Goal: Transaction & Acquisition: Purchase product/service

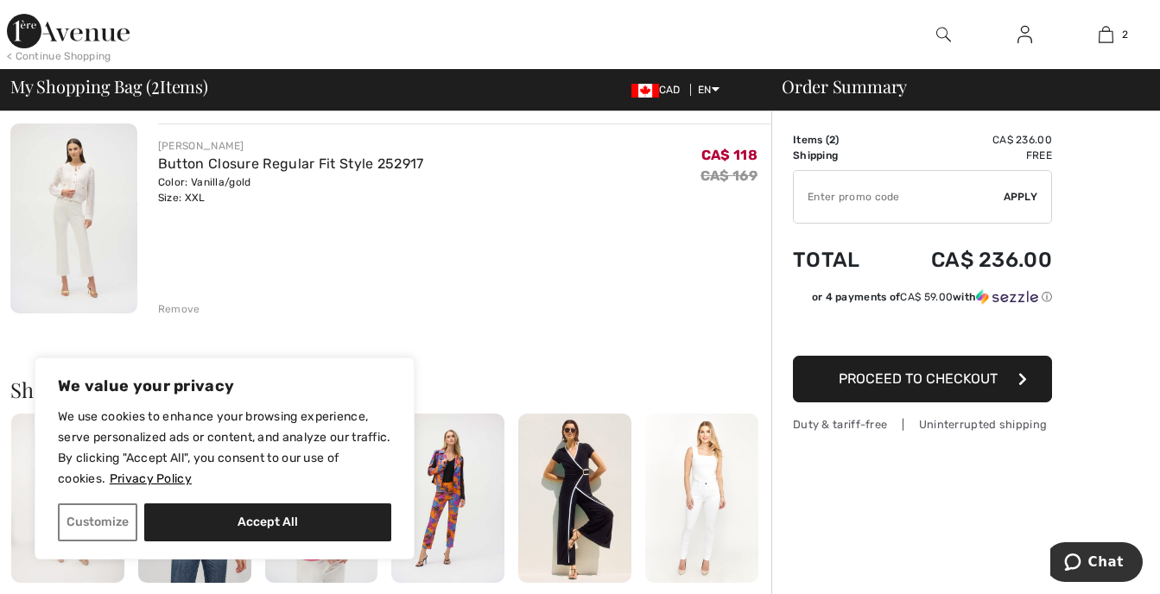
scroll to position [345, 0]
click at [180, 307] on div "Remove" at bounding box center [179, 308] width 42 height 16
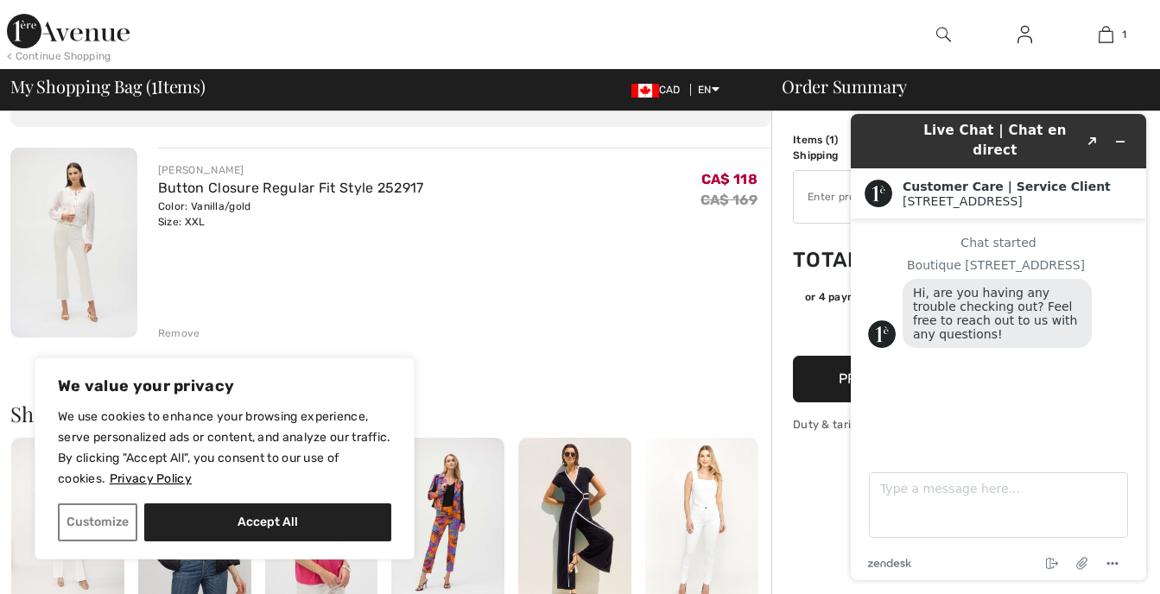
scroll to position [86, 0]
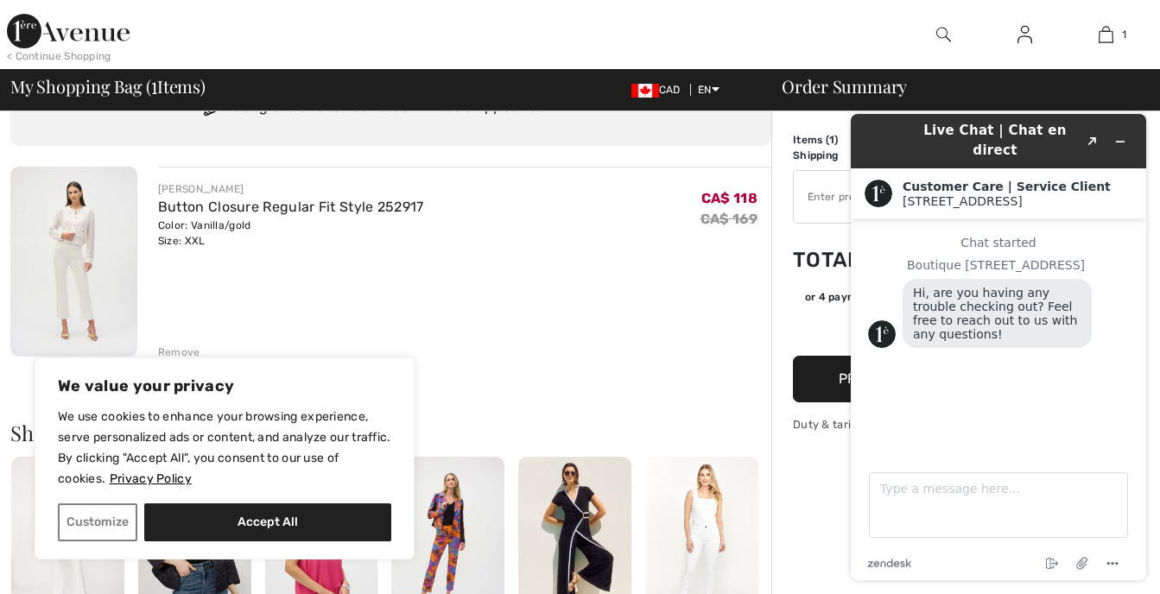
click at [837, 27] on div "< Continue Shopping 1 Added to Bag Joseph Ribkoff Button Closure Regular Fit St…" at bounding box center [580, 34] width 1160 height 69
click at [1130, 130] on button "Minimize widget" at bounding box center [1120, 142] width 28 height 24
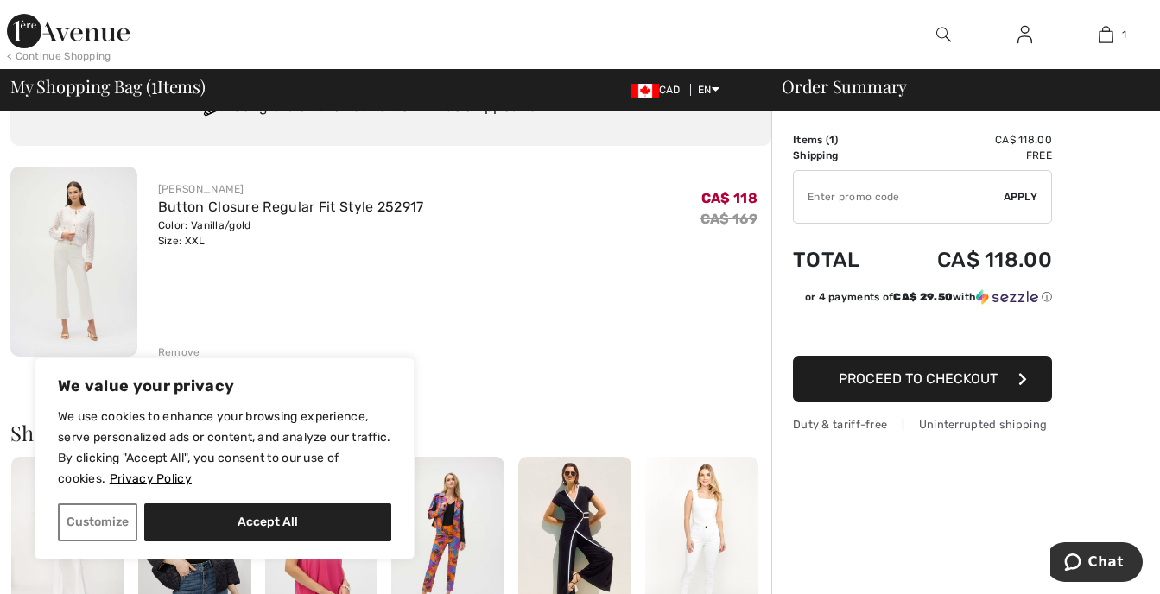
click at [955, 396] on button "Proceed to Checkout" at bounding box center [922, 379] width 259 height 47
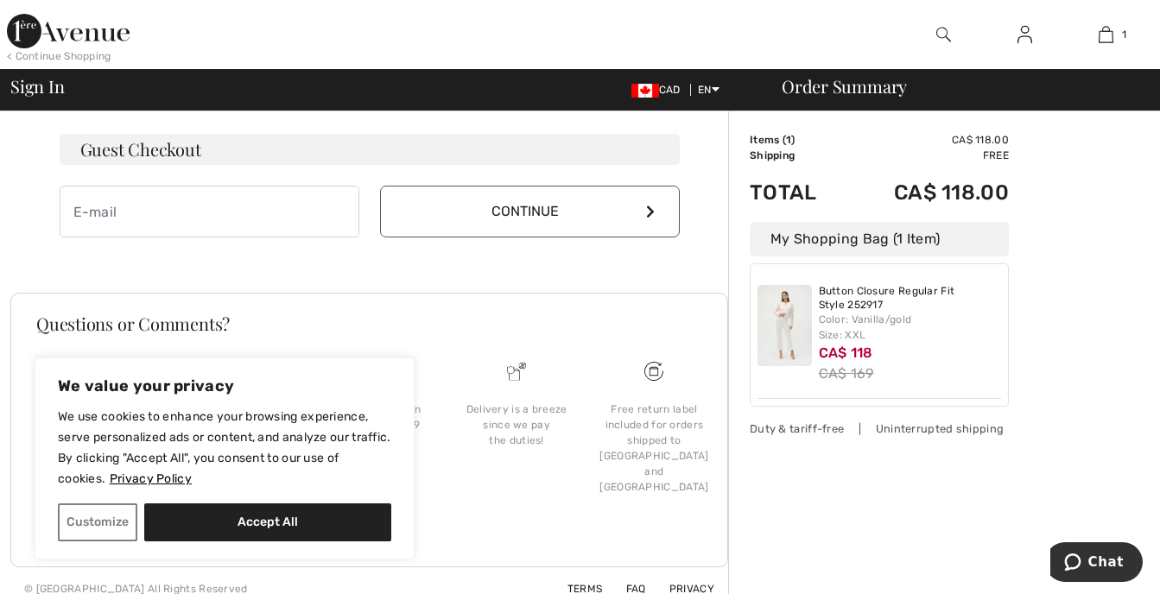
scroll to position [522, 0]
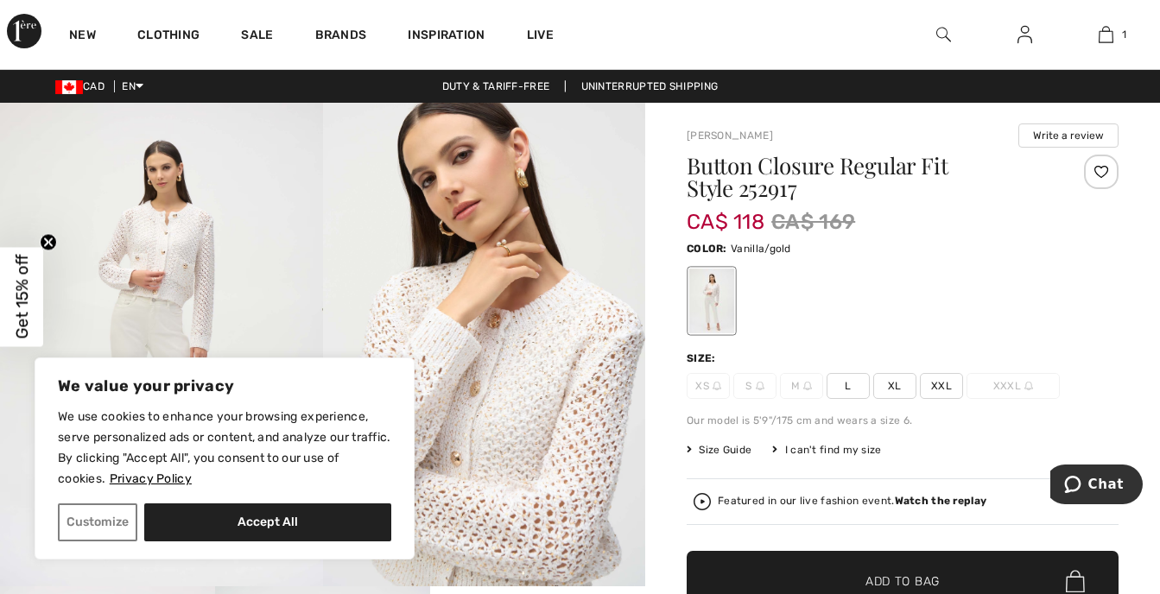
click at [946, 386] on span "XXL" at bounding box center [941, 386] width 43 height 26
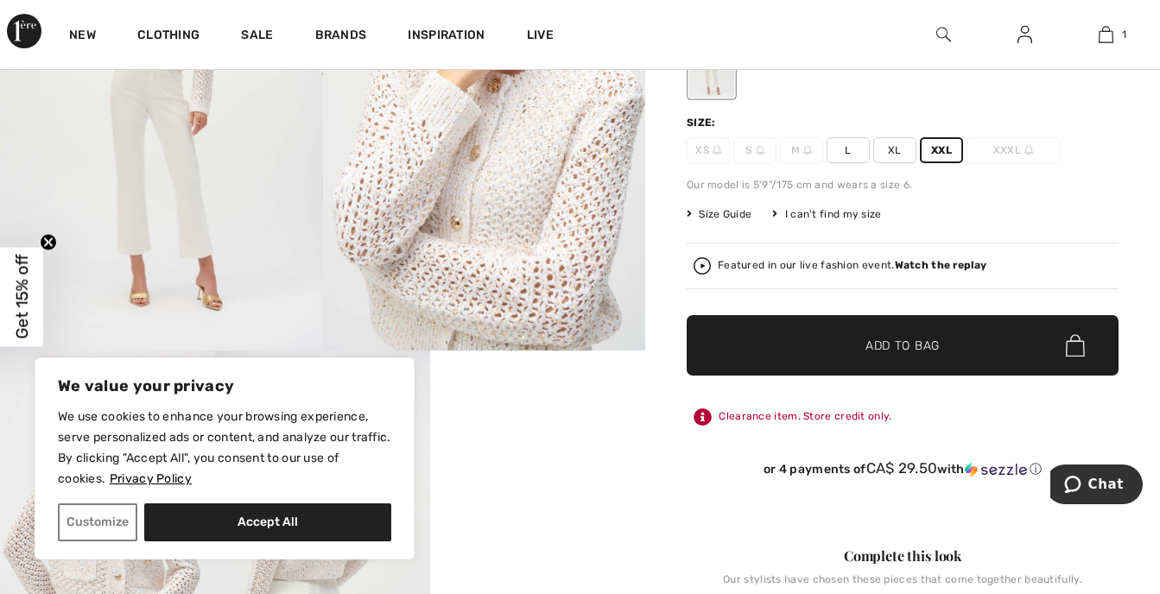
scroll to position [259, 0]
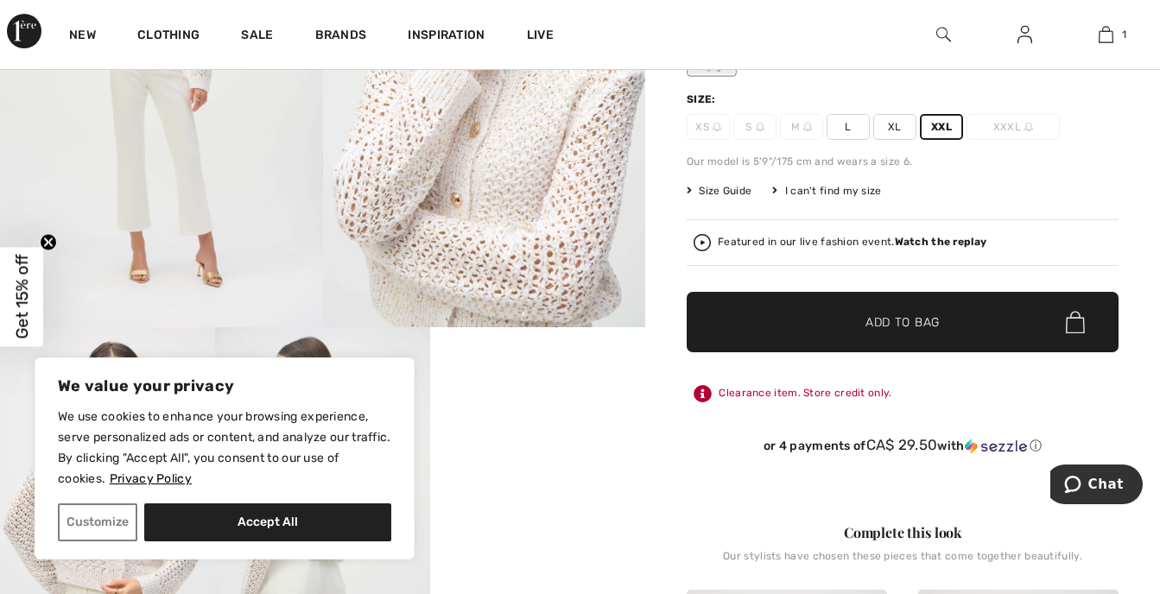
click at [801, 339] on span "✔ Added to Bag Add to Bag" at bounding box center [903, 322] width 432 height 60
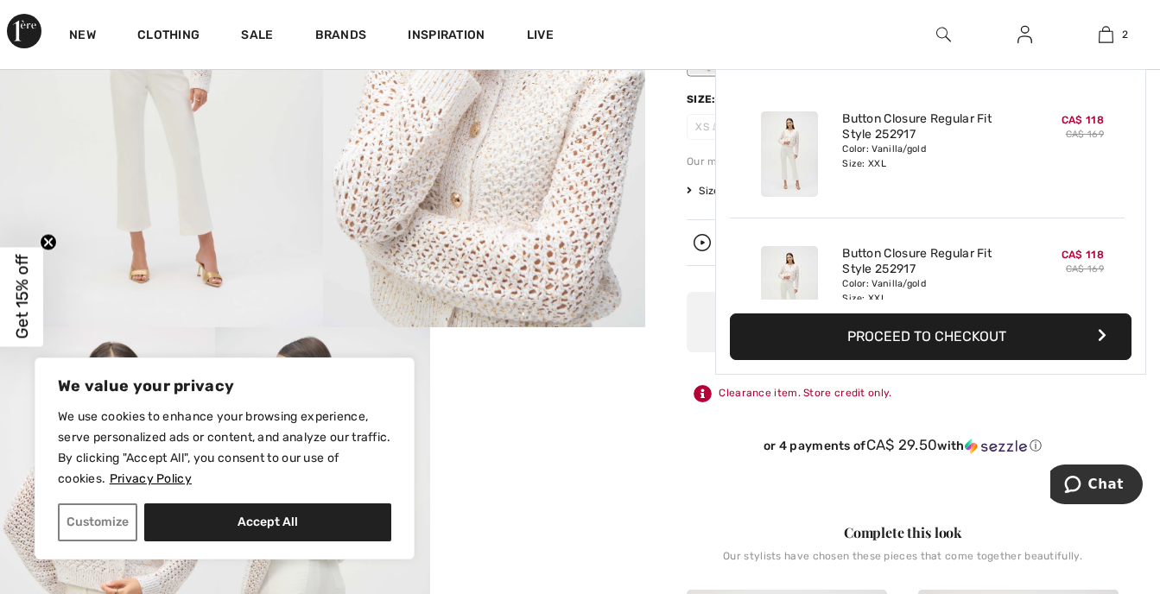
scroll to position [54, 0]
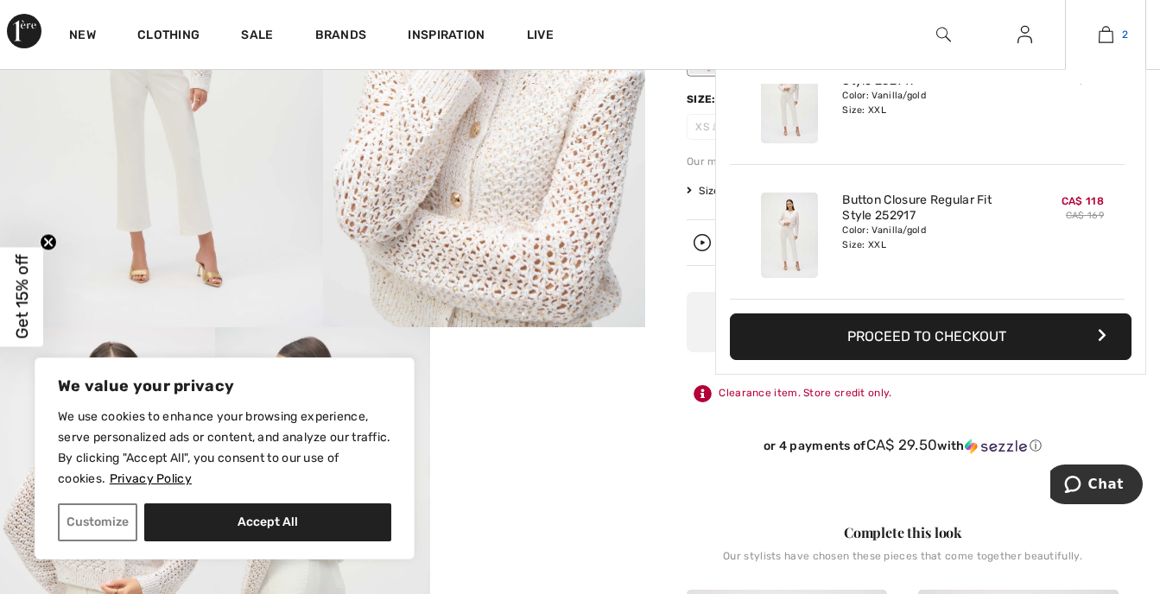
click at [1104, 28] on img at bounding box center [1105, 34] width 15 height 21
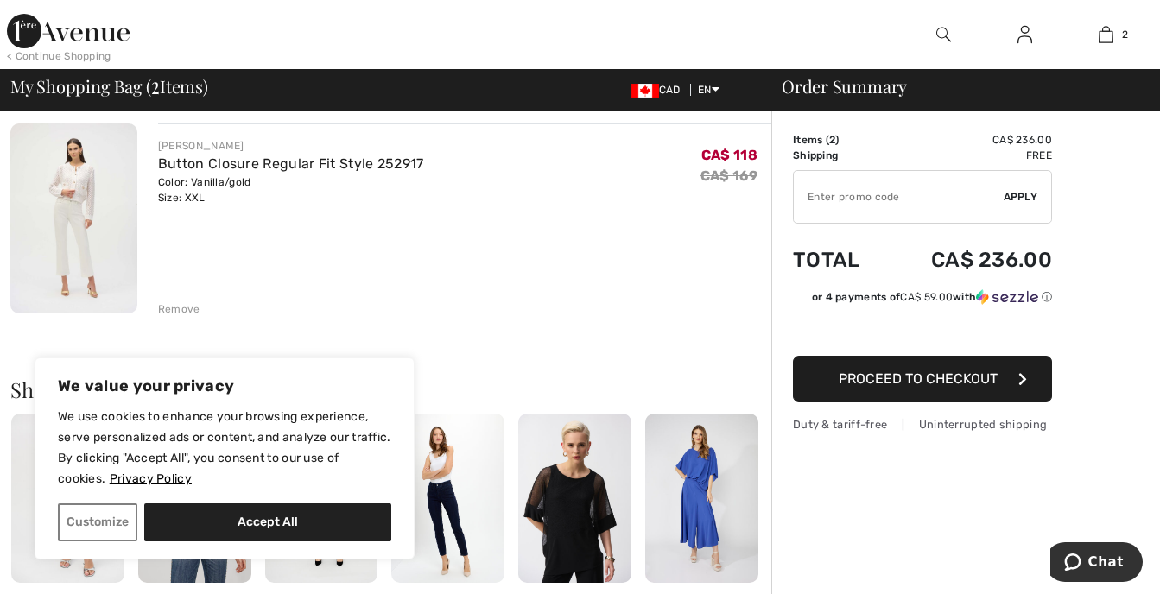
scroll to position [345, 0]
click at [187, 309] on div "Remove" at bounding box center [179, 308] width 42 height 16
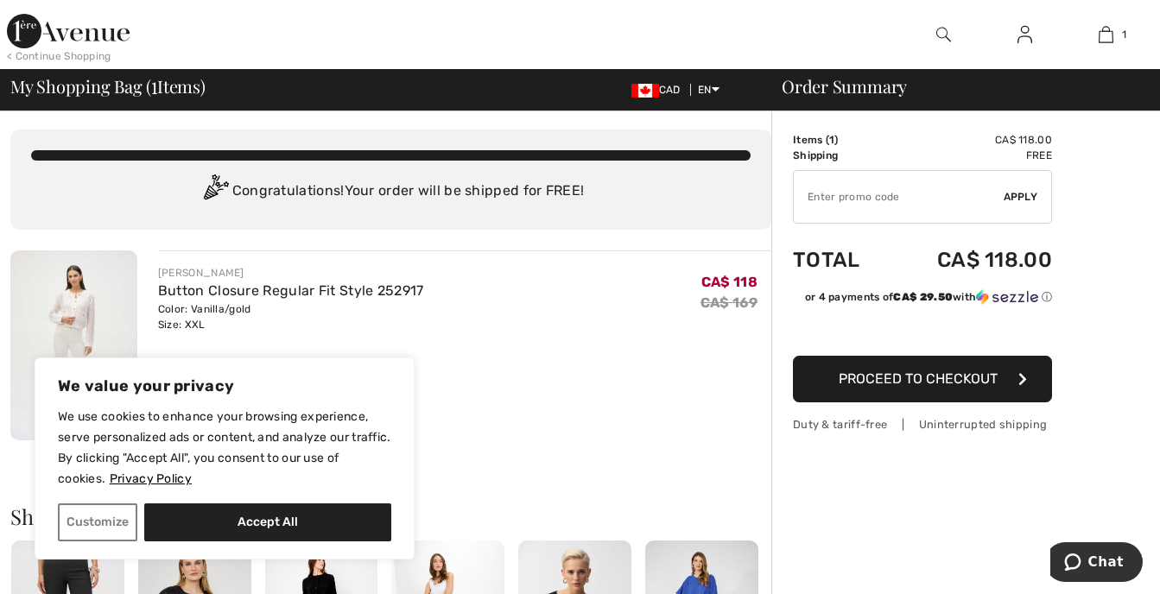
scroll to position [0, 0]
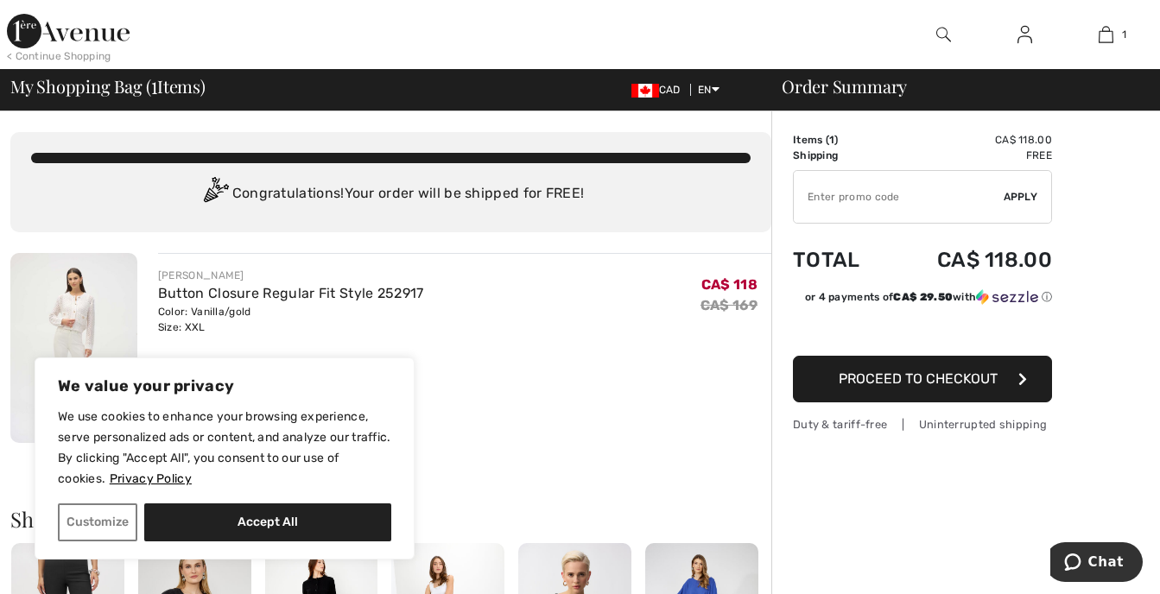
click at [946, 364] on button "Proceed to Checkout" at bounding box center [922, 379] width 259 height 47
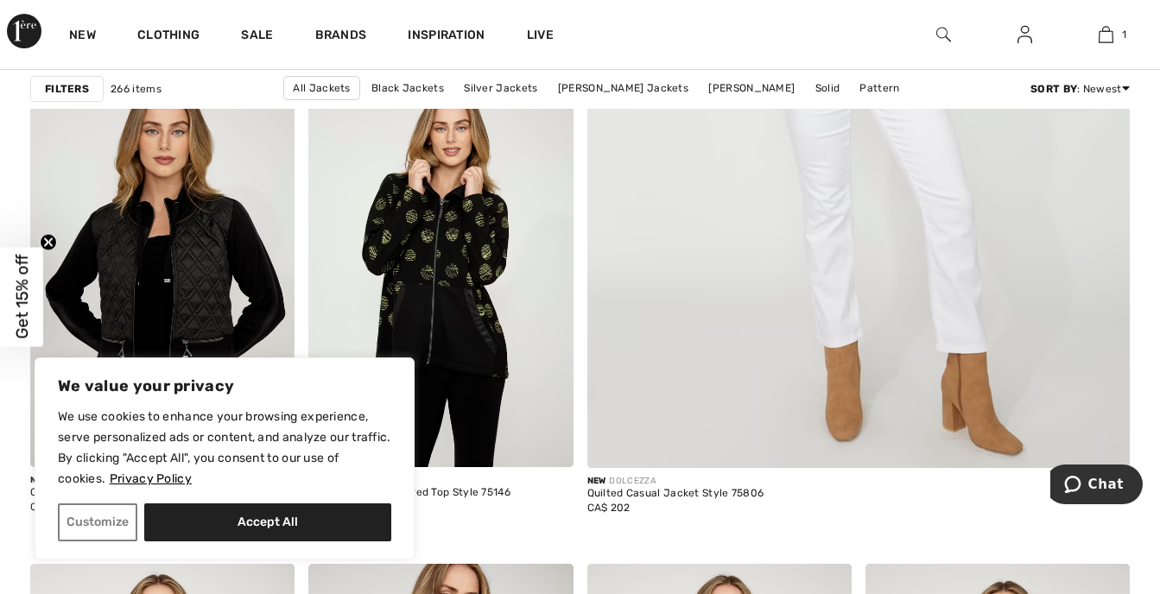
scroll to position [777, 0]
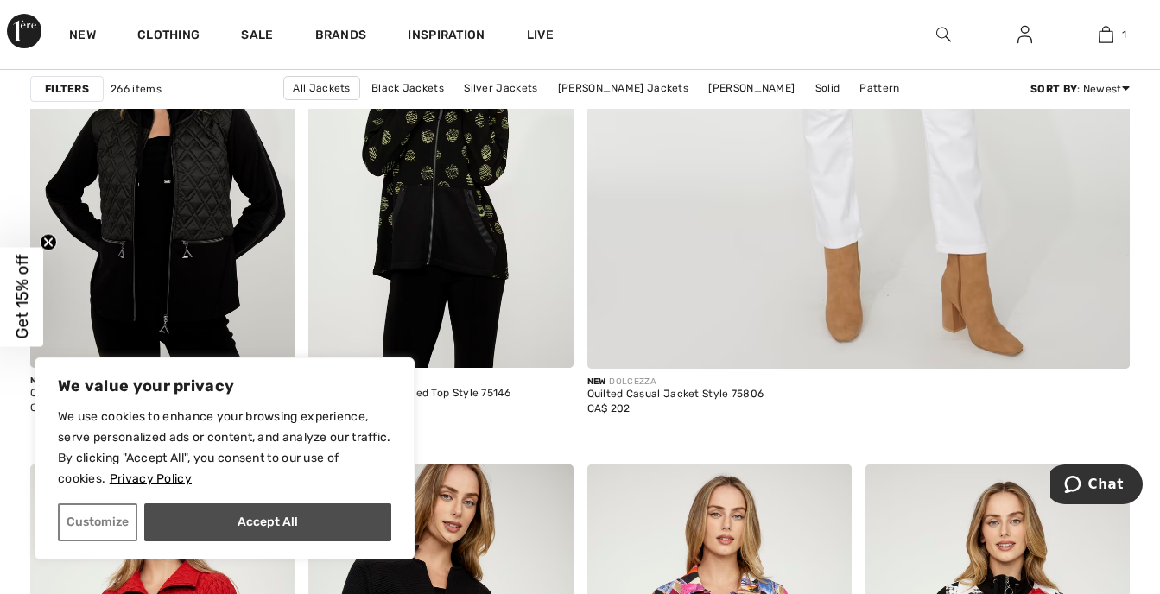
click at [278, 509] on button "Accept All" at bounding box center [267, 522] width 247 height 38
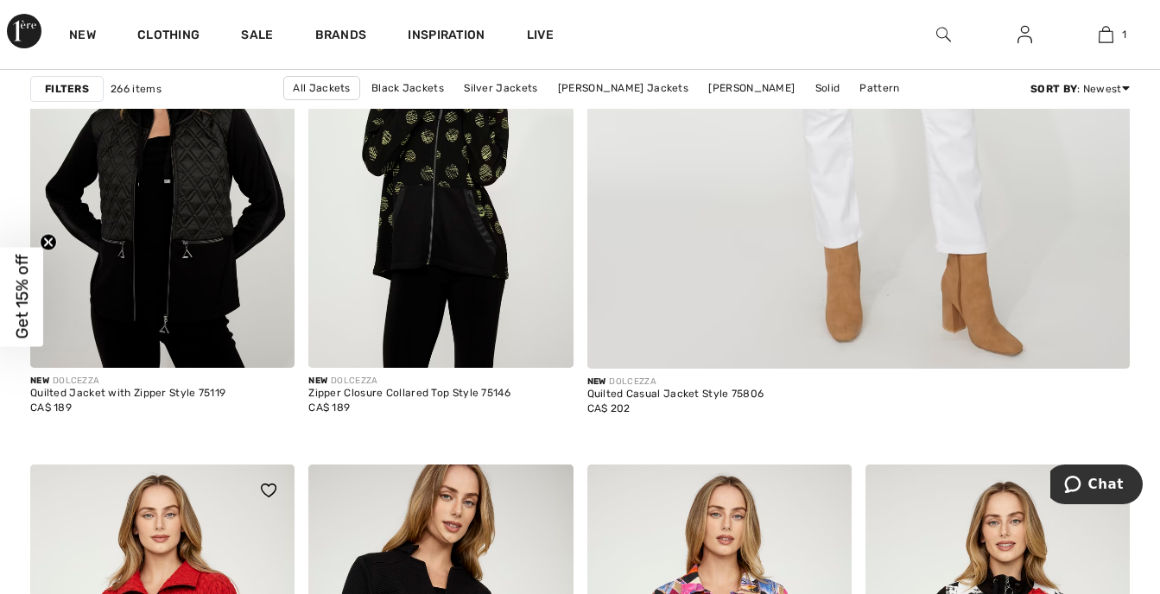
checkbox input "true"
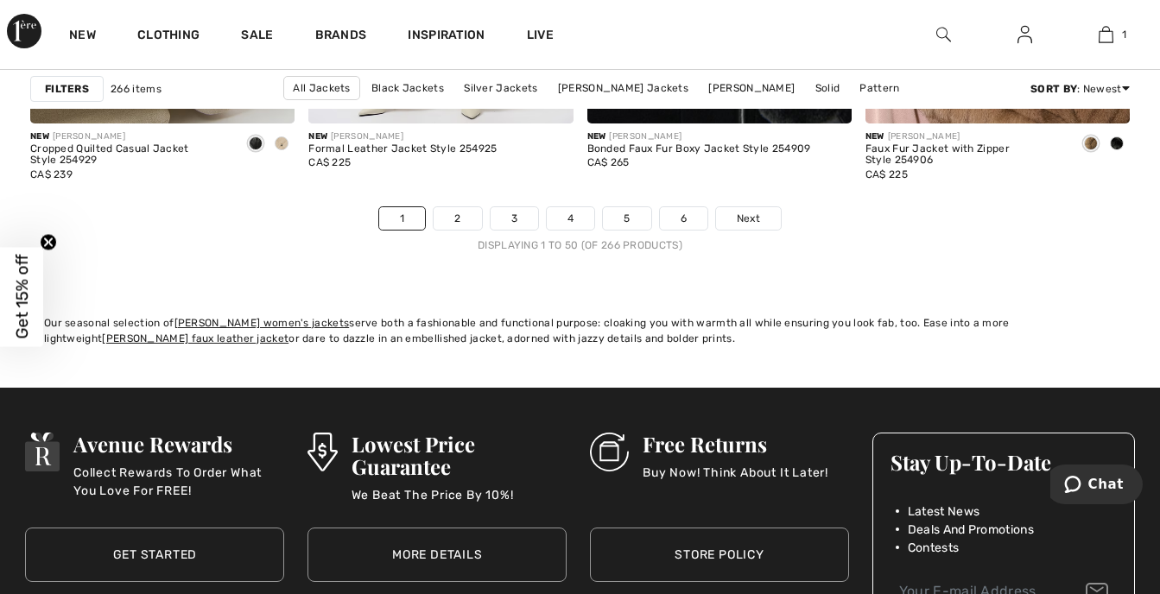
scroll to position [7599, 0]
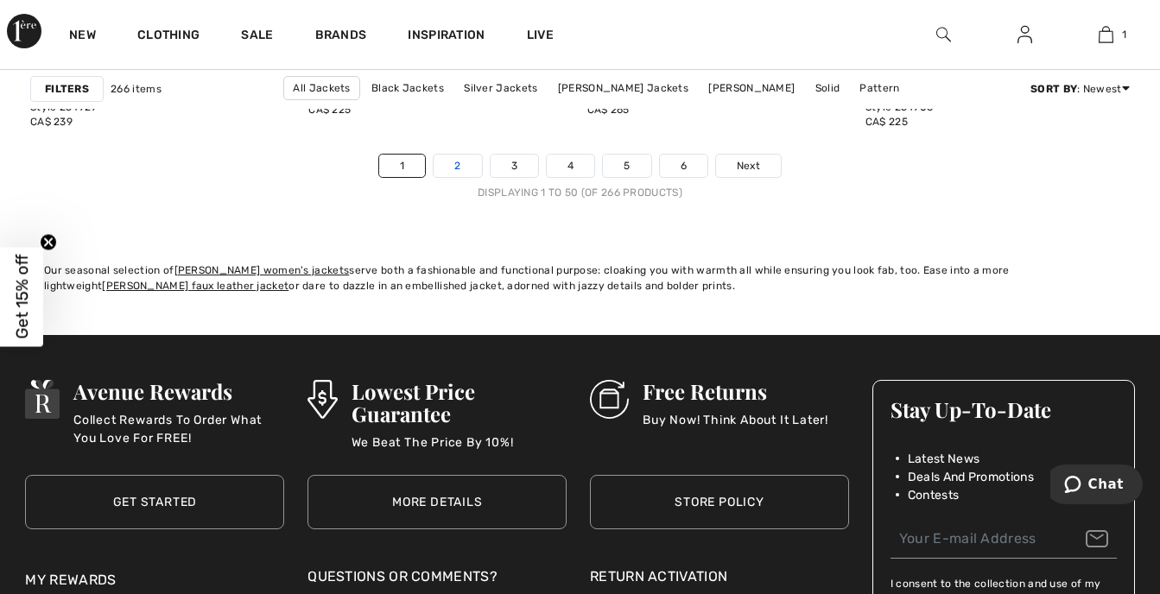
click at [454, 168] on link "2" at bounding box center [457, 166] width 47 height 22
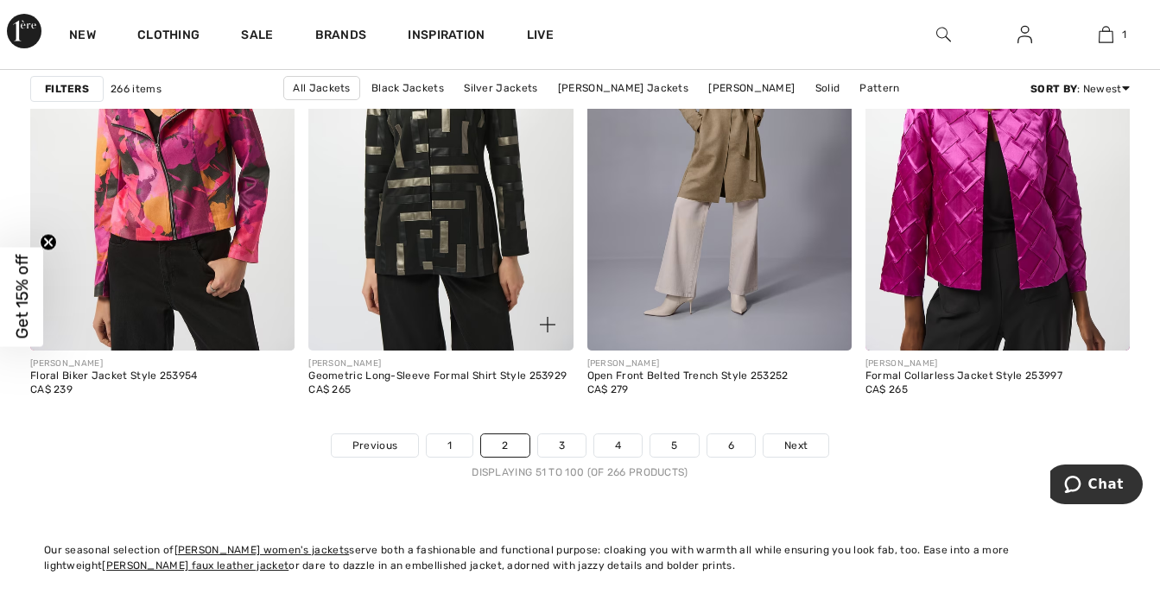
scroll to position [7340, 0]
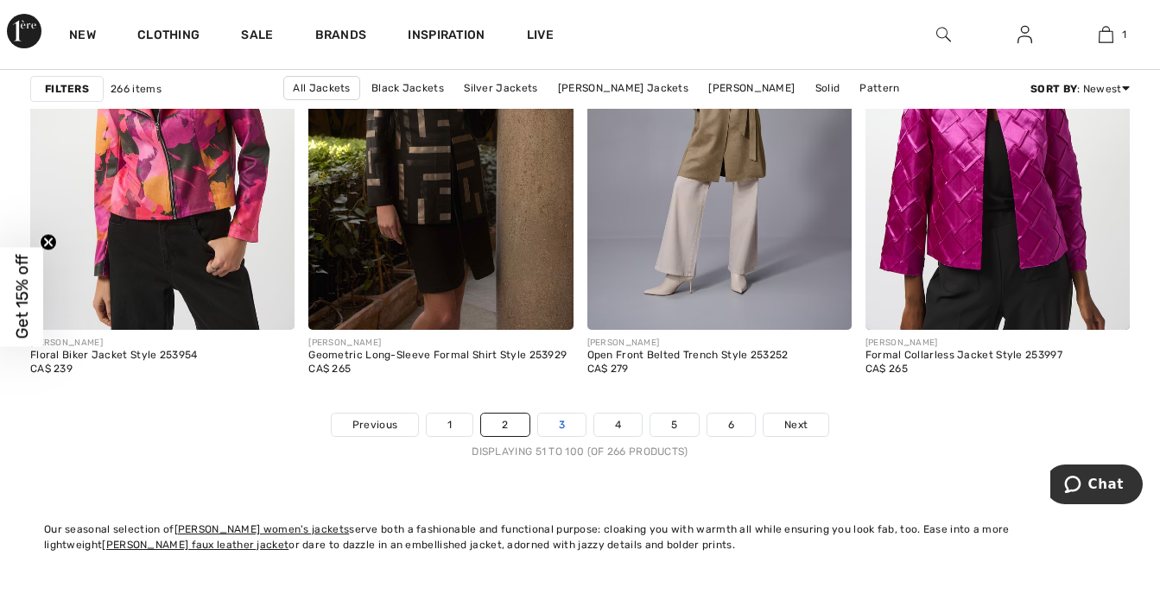
click at [566, 431] on link "3" at bounding box center [561, 425] width 47 height 22
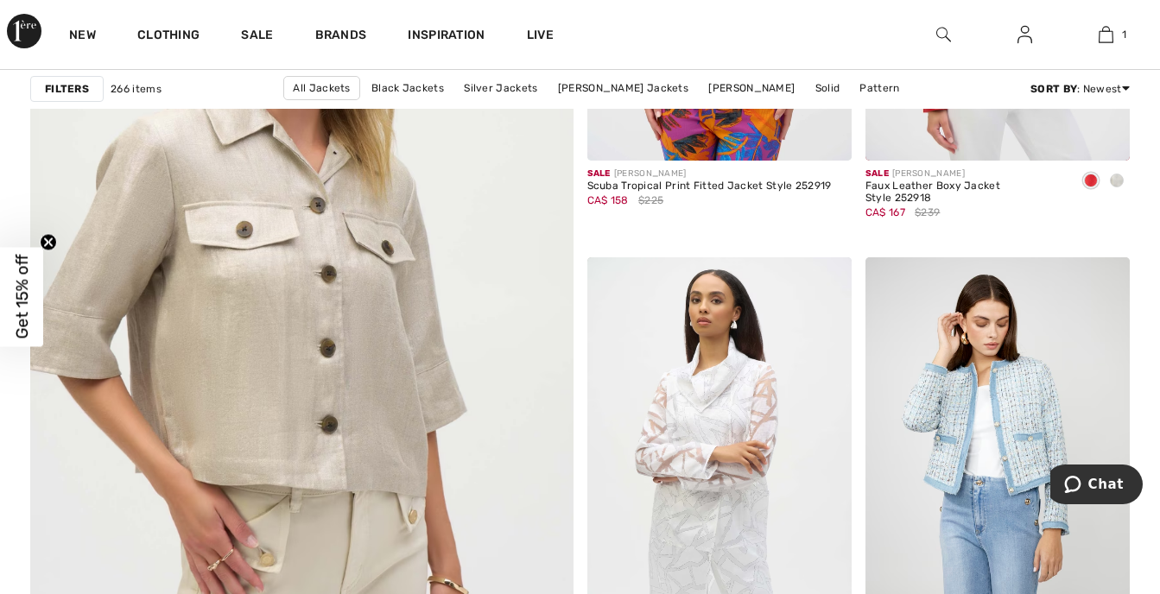
scroll to position [4404, 0]
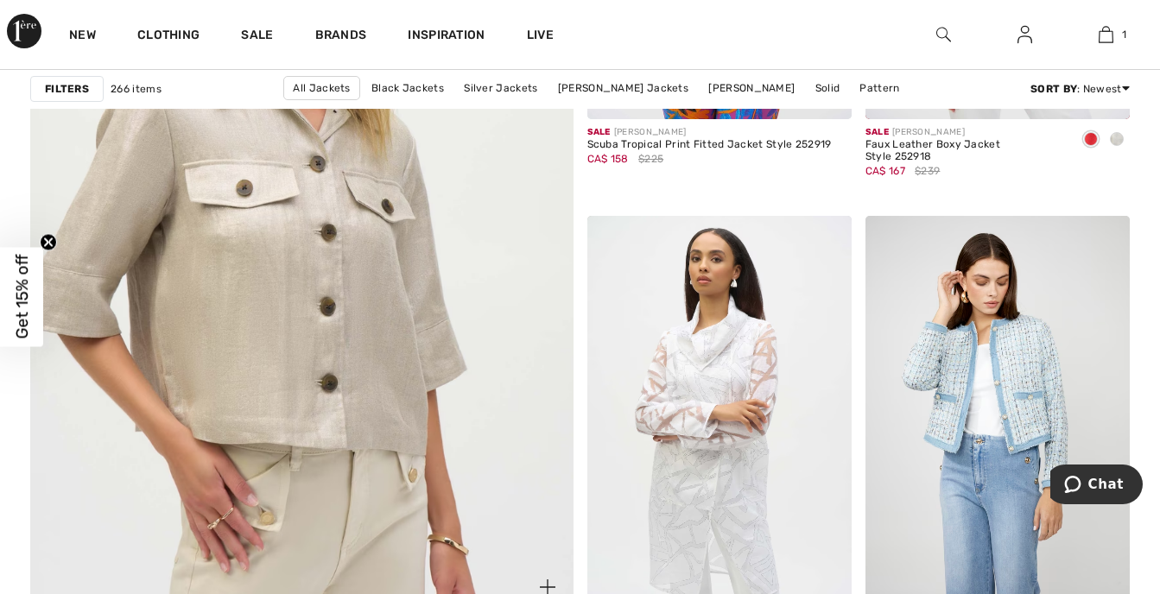
click at [212, 352] on img at bounding box center [301, 211] width 651 height 977
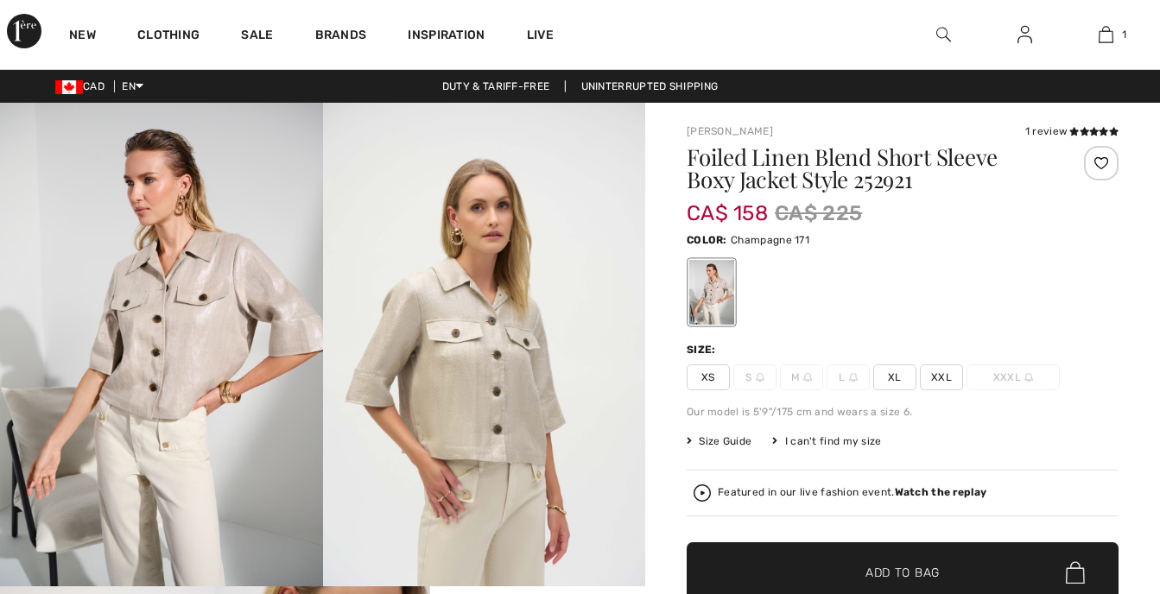
checkbox input "true"
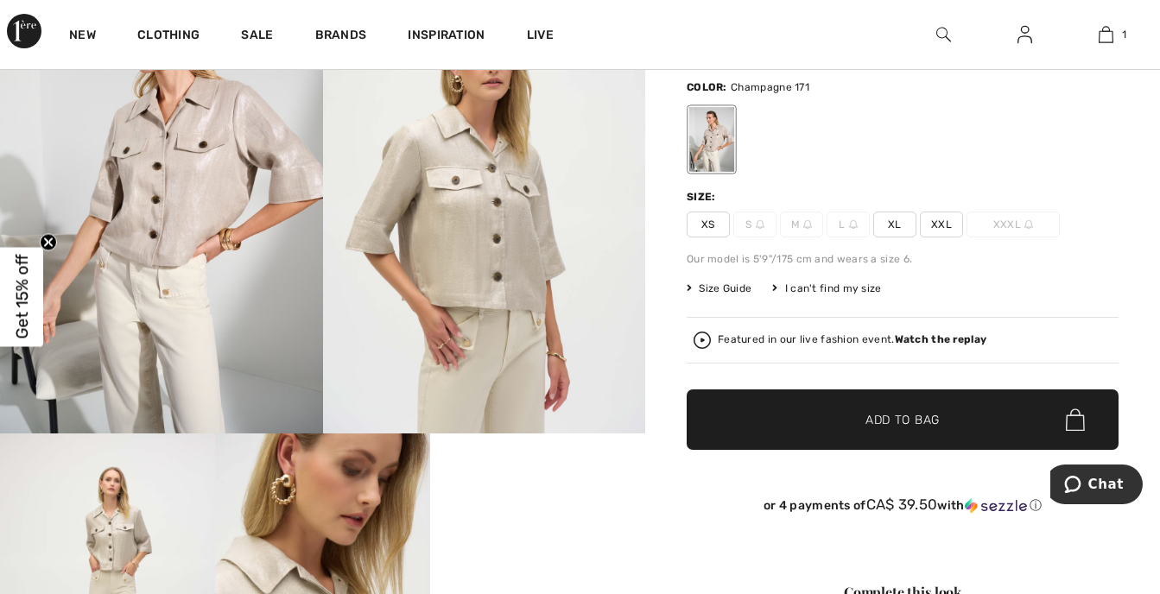
scroll to position [173, 0]
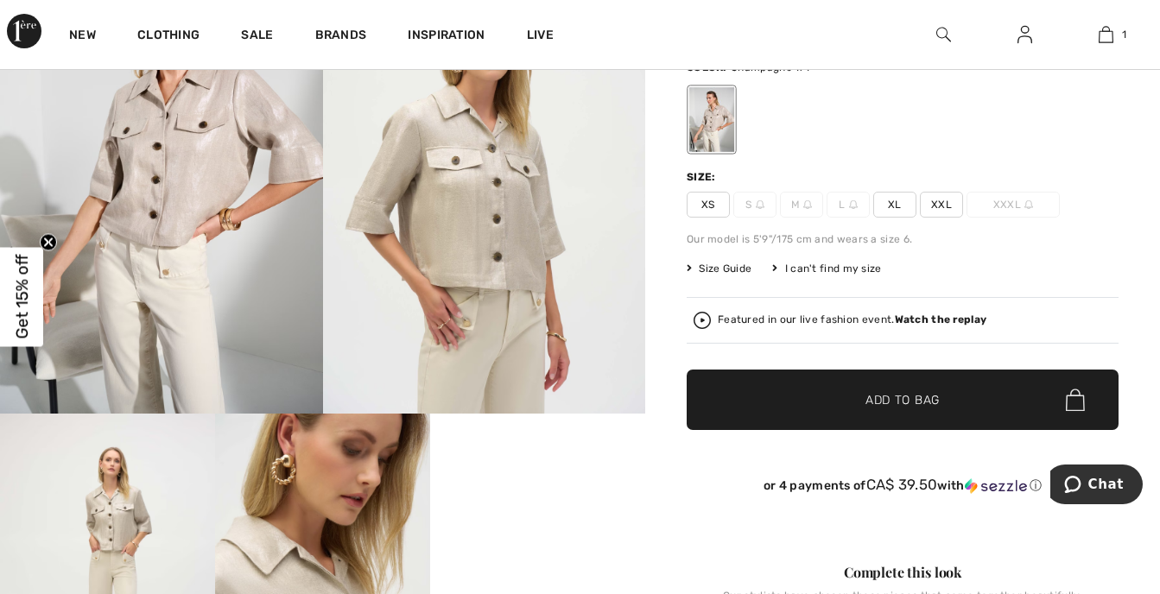
click at [726, 264] on span "Size Guide" at bounding box center [719, 269] width 65 height 16
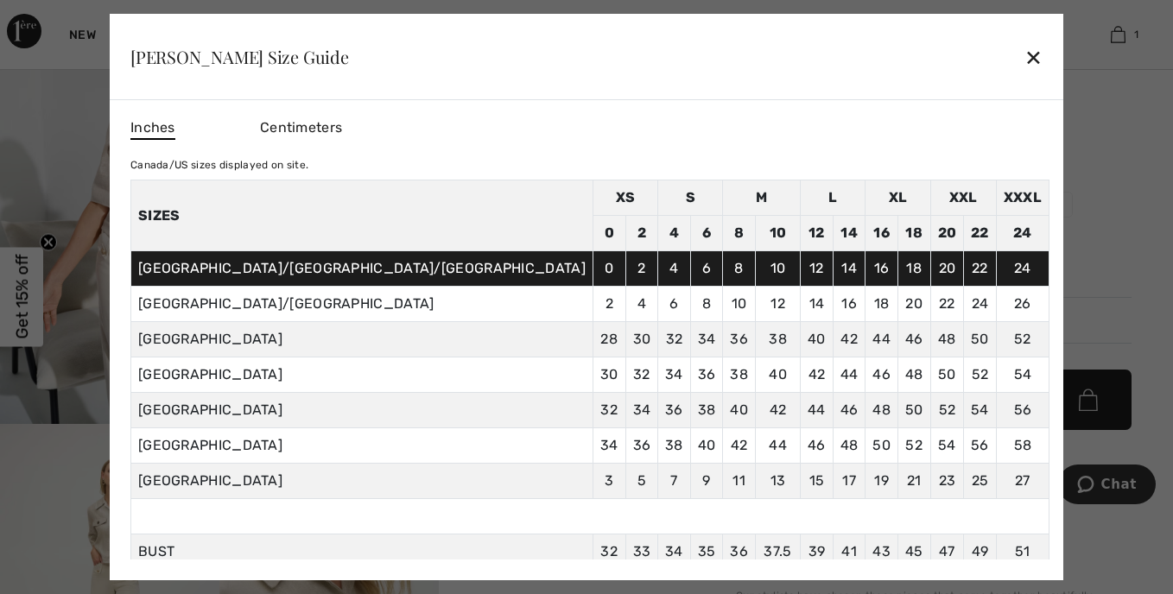
click at [1024, 54] on div "✕" at bounding box center [1033, 57] width 18 height 36
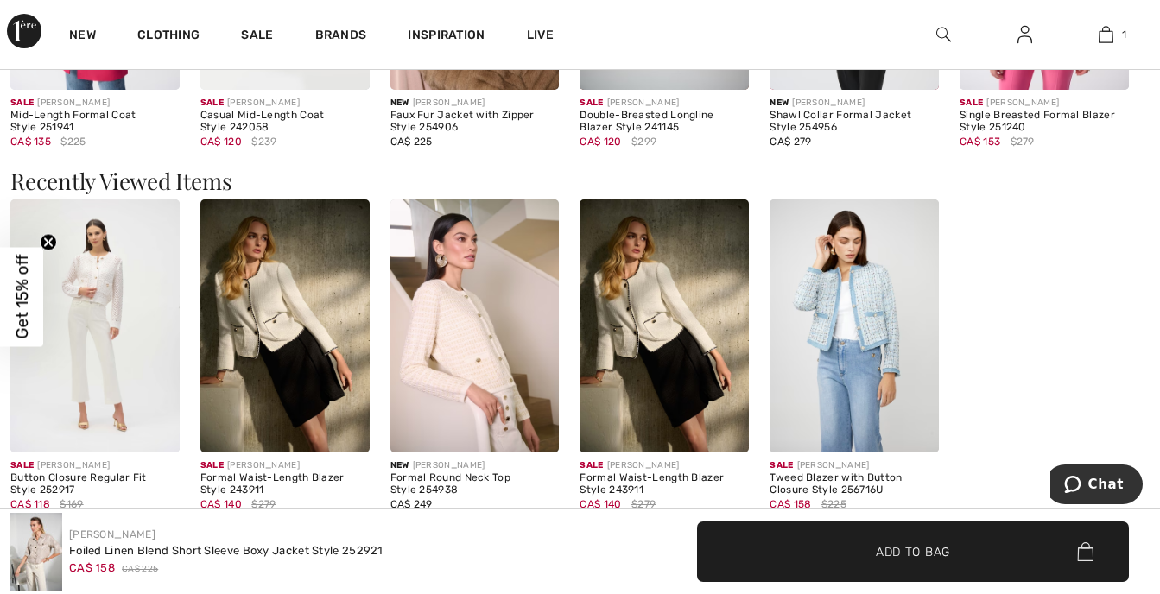
scroll to position [2245, 0]
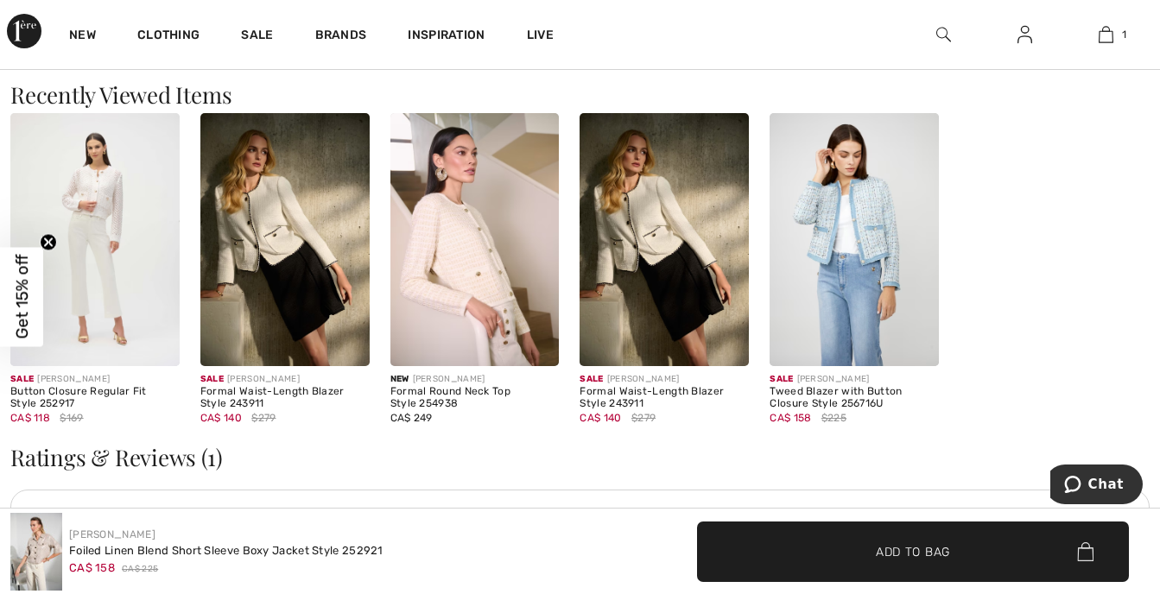
click at [285, 250] on img at bounding box center [284, 240] width 169 height 254
